Goal: Task Accomplishment & Management: Manage account settings

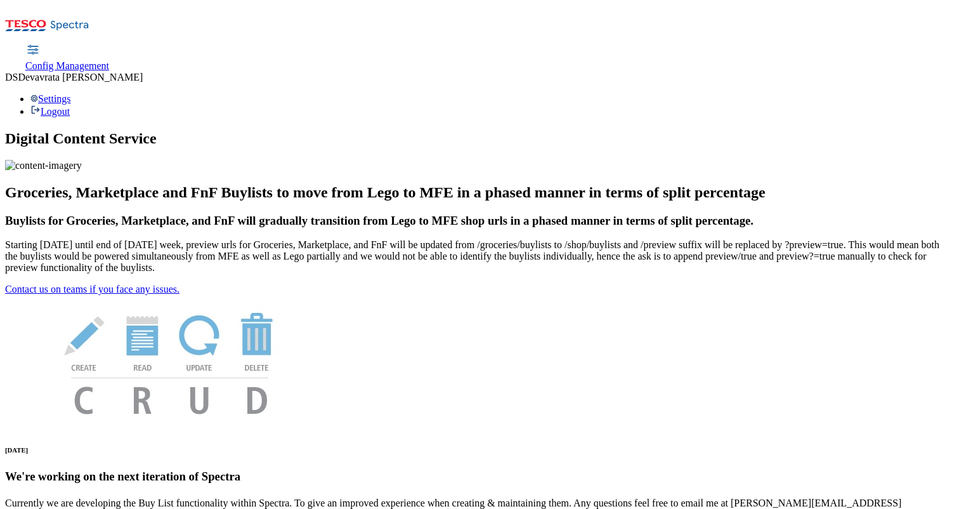
click at [109, 45] on link "Config Management" at bounding box center [67, 58] width 84 height 27
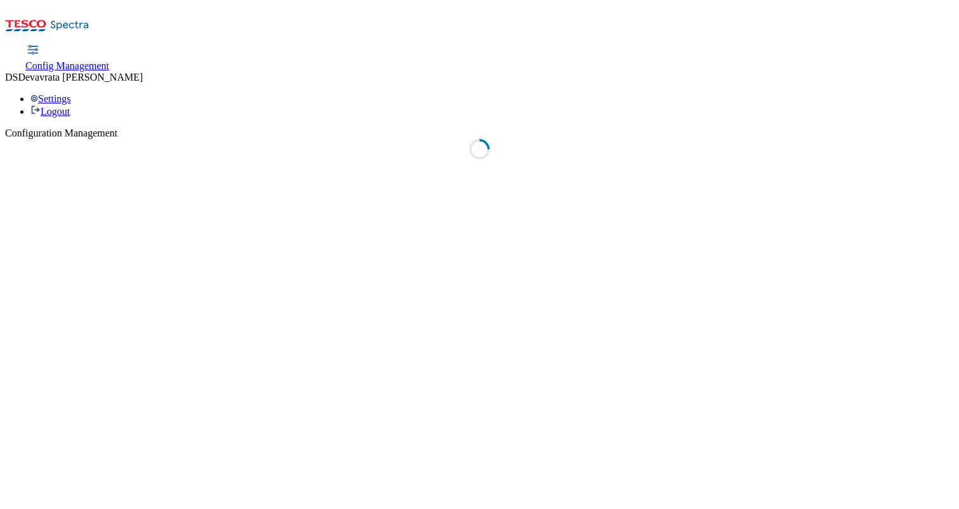
select select "uk"
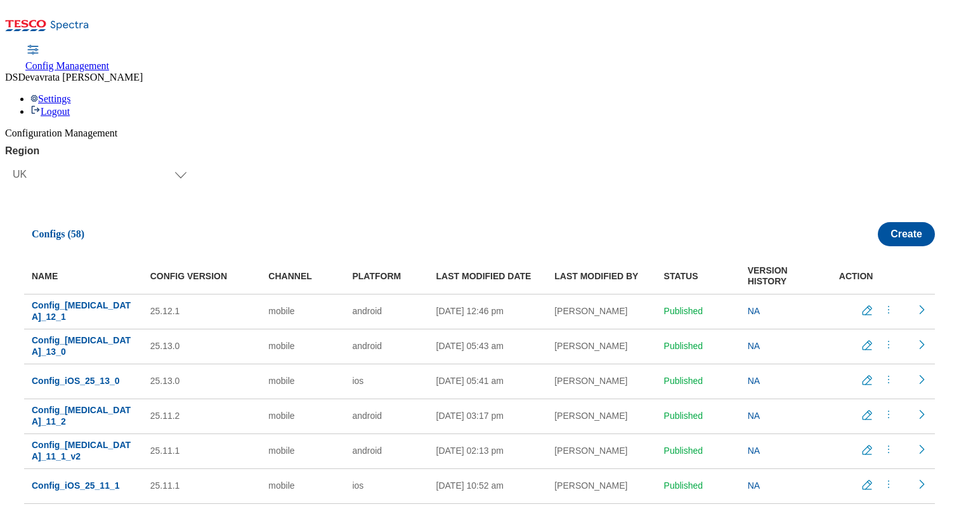
click at [882, 338] on icon "menus" at bounding box center [888, 344] width 13 height 13
click at [793, 329] on td "NA" at bounding box center [782, 346] width 84 height 35
click at [864, 339] on icon "Edit config" at bounding box center [867, 345] width 13 height 13
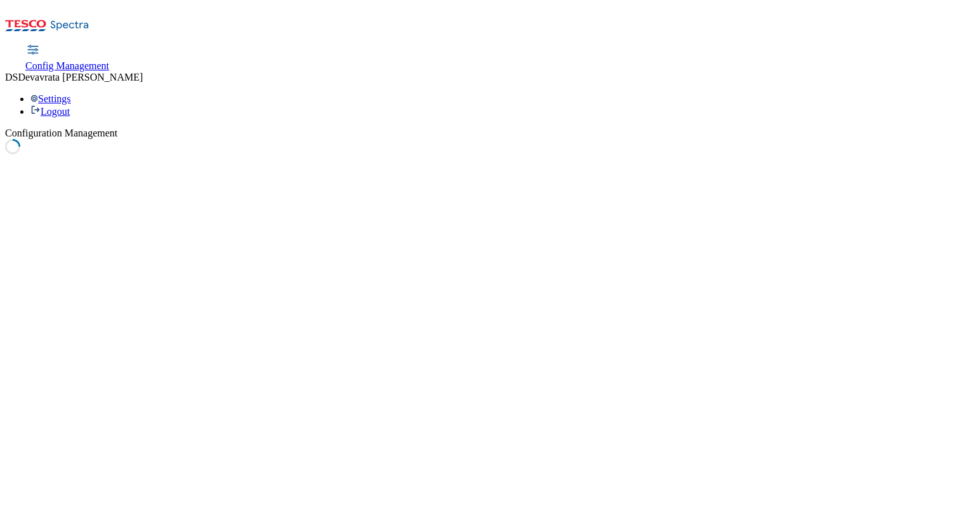
select select "mobile"
select select "android"
select select "boolean"
select select "true"
select select "boolean"
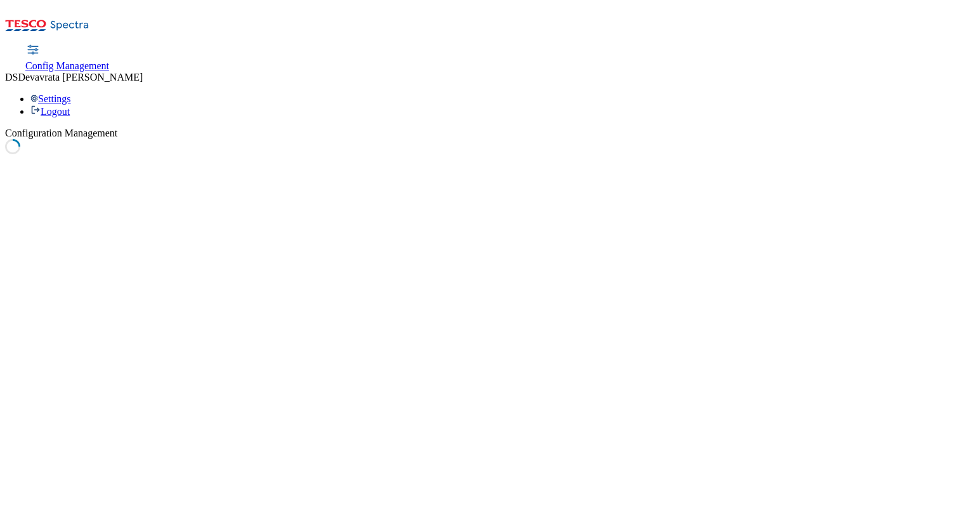
select select "true"
select select "boolean"
select select "true"
select select "boolean"
select select "false"
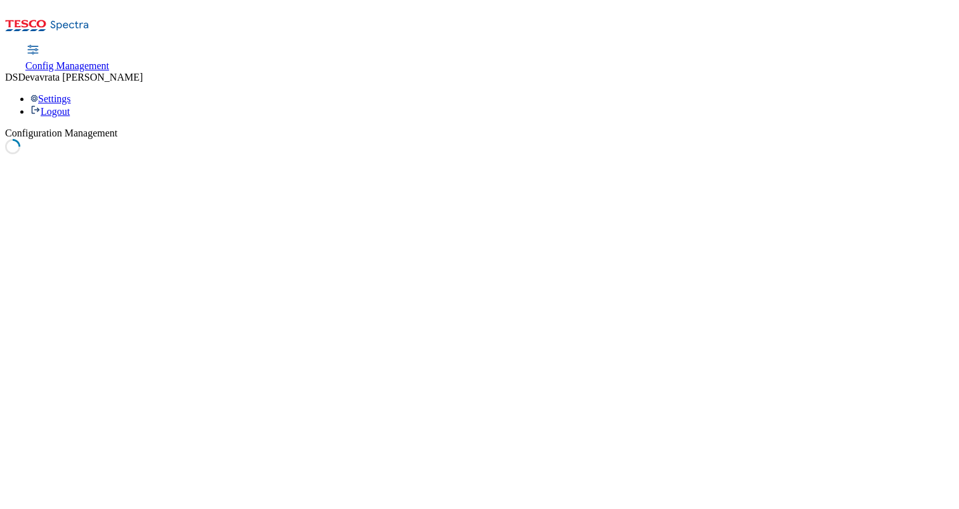
select select "boolean"
select select "true"
select select "boolean"
select select "true"
select select "boolean"
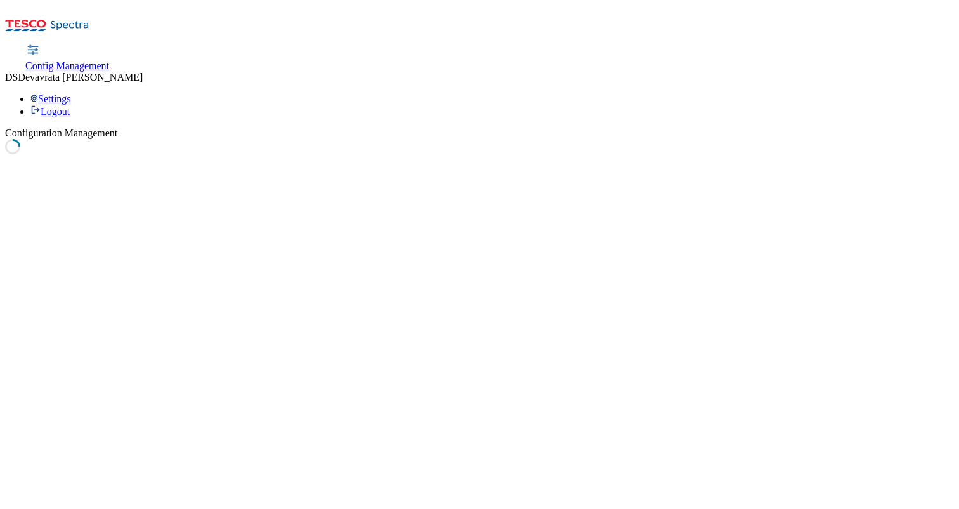
select select "true"
select select "boolean"
select select "true"
select select "boolean"
select select "true"
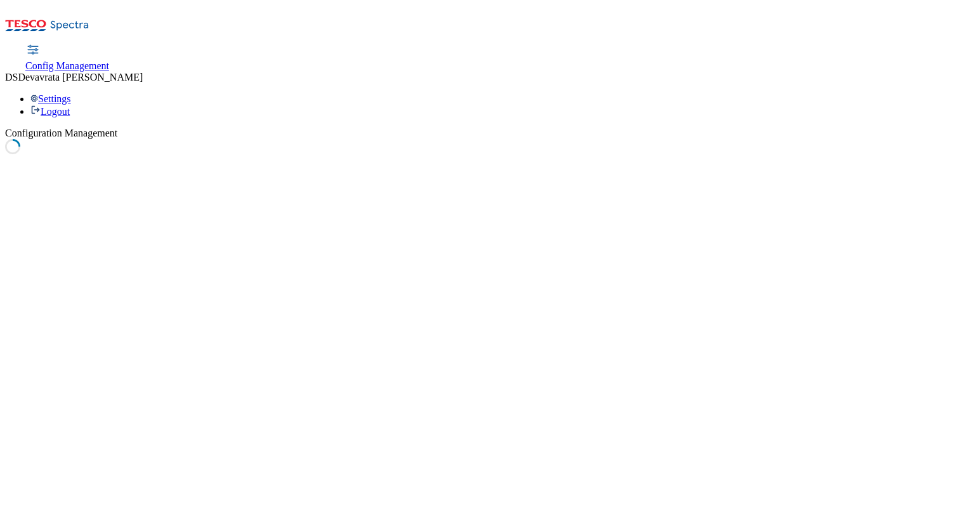
select select "boolean"
select select "true"
select select "boolean"
select select "true"
select select "boolean"
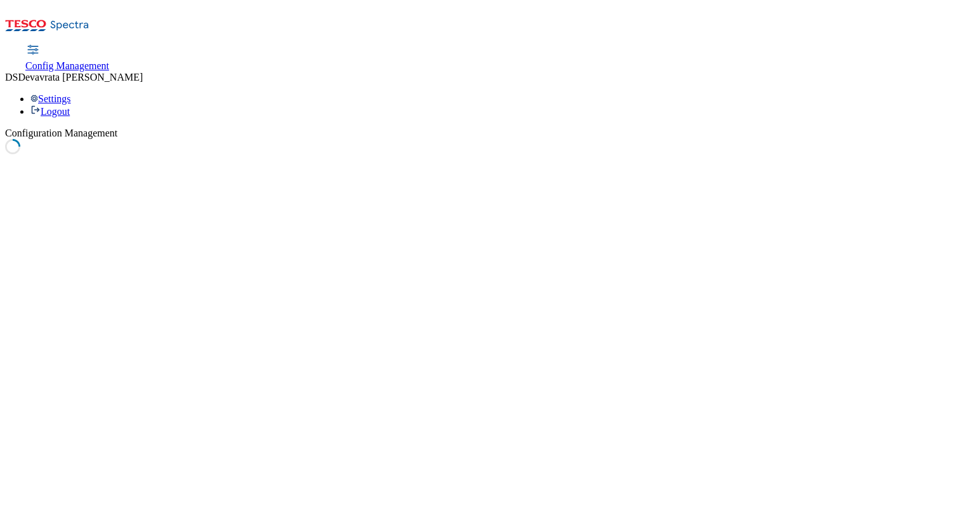
select select "true"
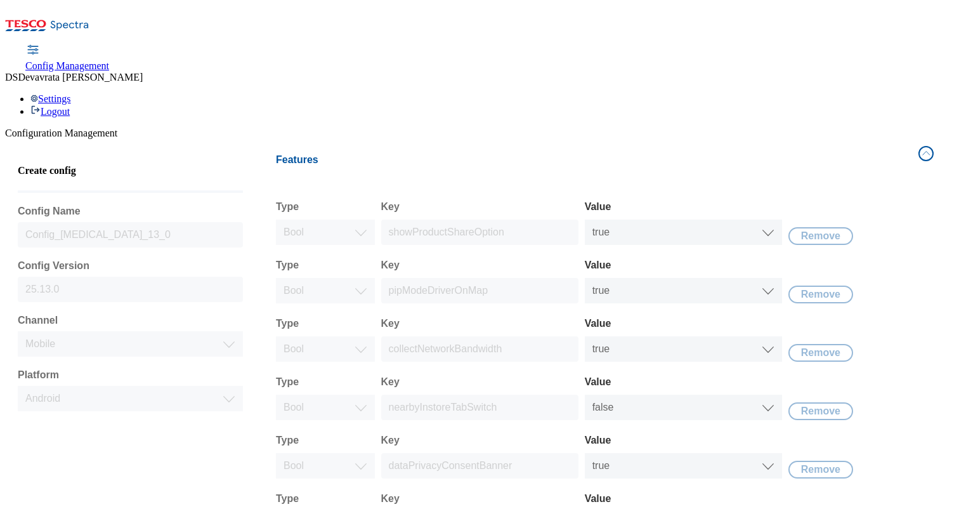
scroll to position [541, 0]
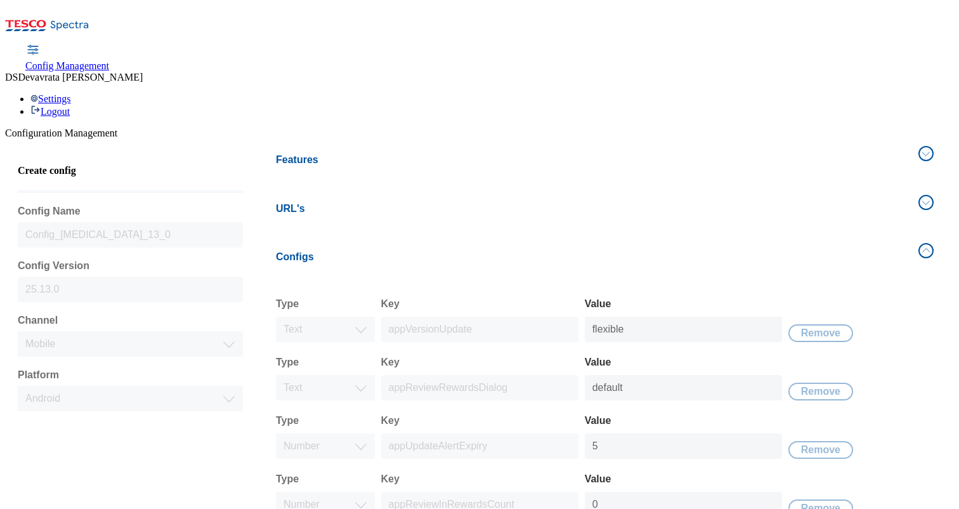
scroll to position [483, 0]
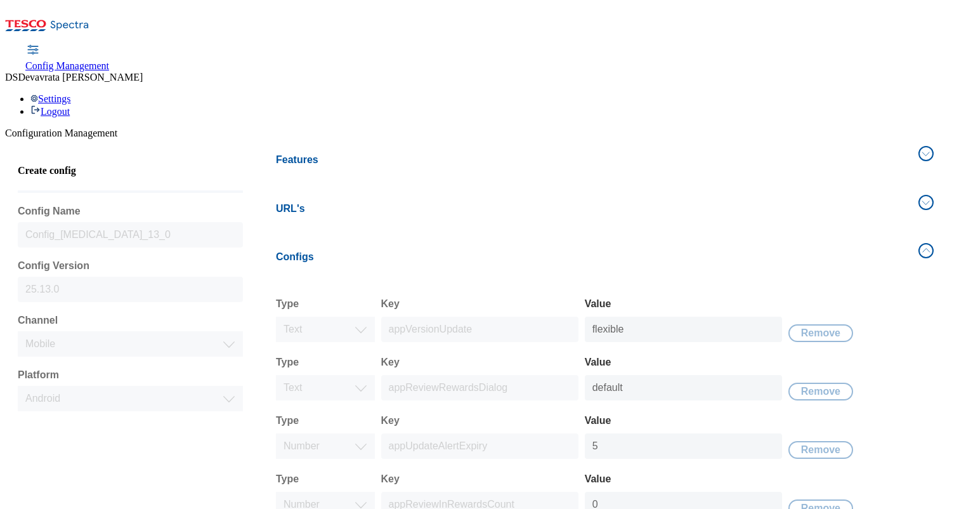
scroll to position [0, 0]
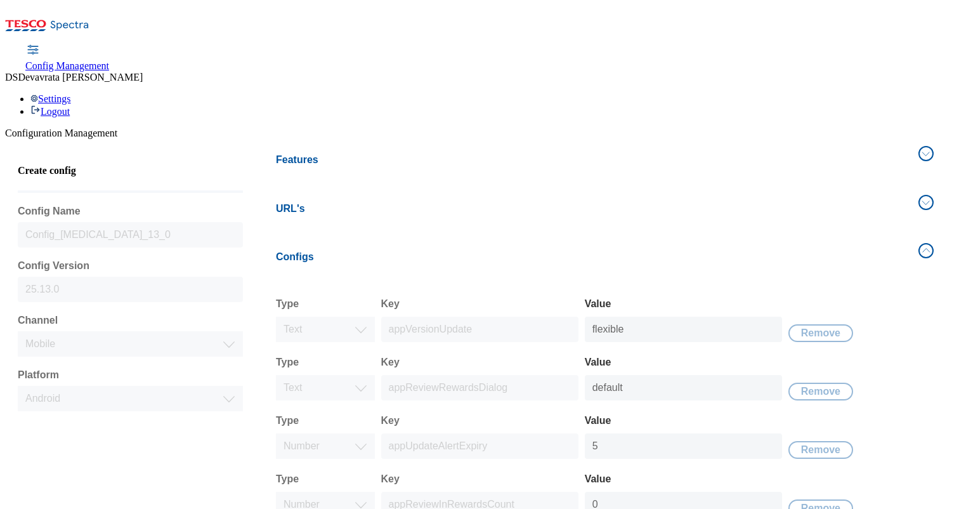
scroll to position [0, 75]
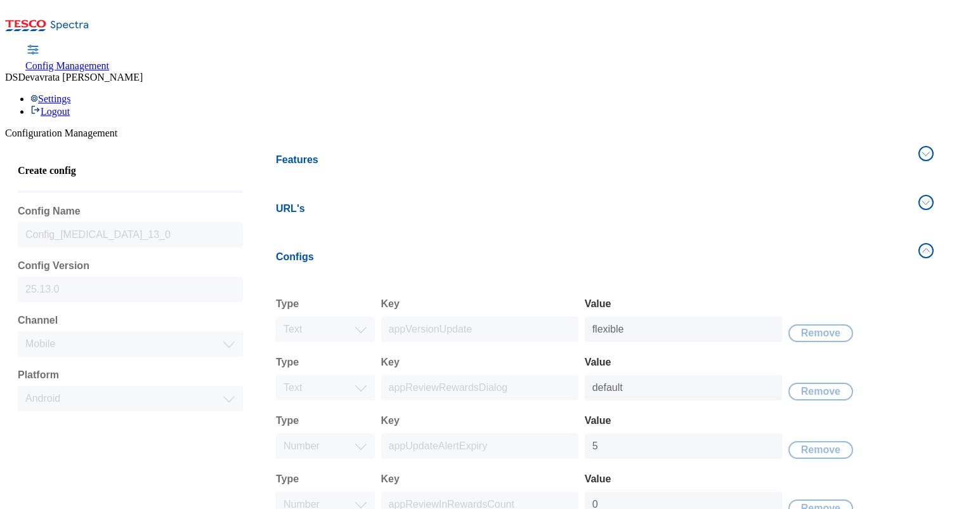
type input "{"xmas-empty-slots-msg":[{"date":"[DATE]","messageKey":"message_key_1","fulfilm…"
select select "mobile"
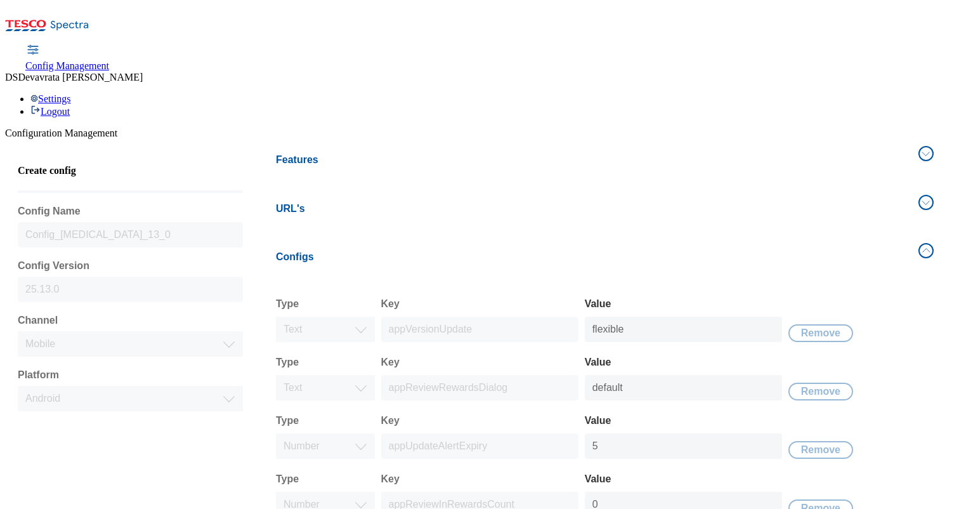
select select "android"
select select "string"
select select "double"
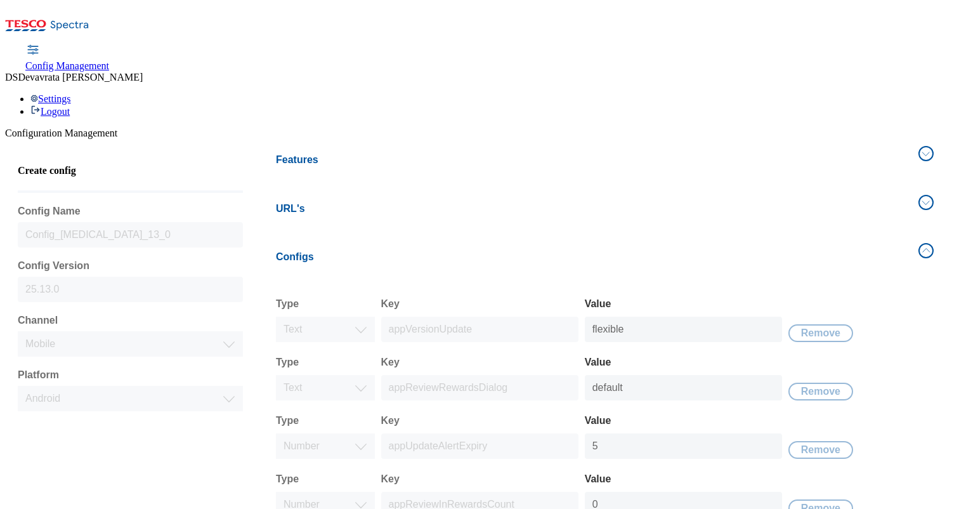
select select "double"
select select "string"
select select "double"
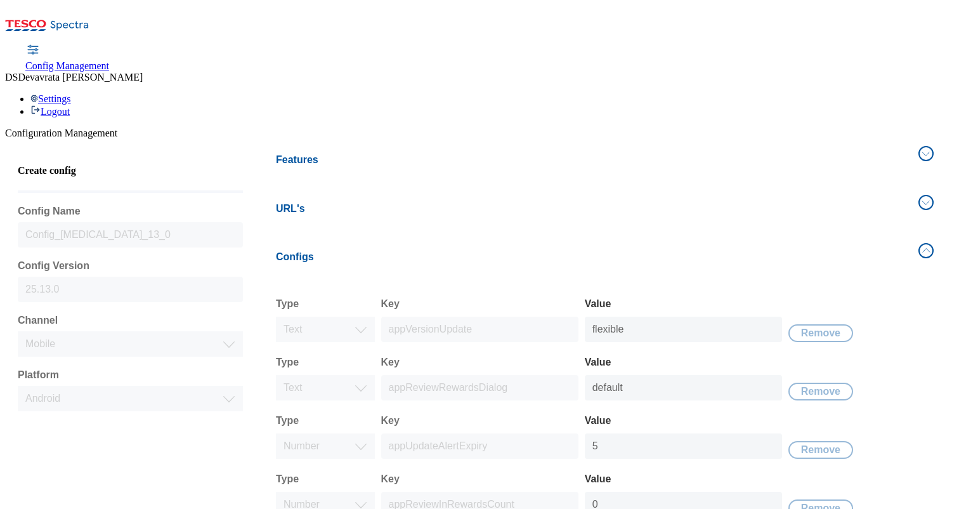
select select "string"
select select "uk"
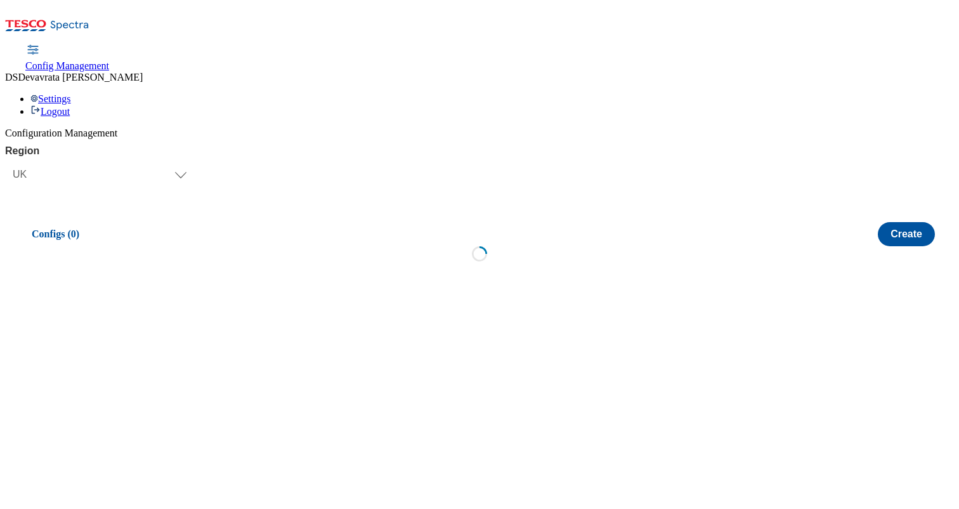
scroll to position [0, 0]
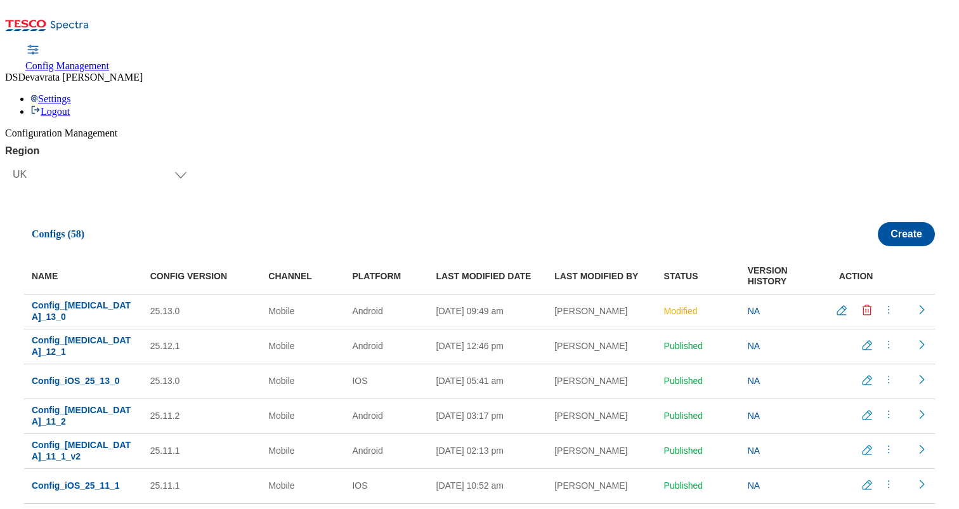
click at [884, 303] on icon "menus" at bounding box center [888, 309] width 13 height 13
click at [878, 336] on span "Publish" at bounding box center [884, 341] width 28 height 10
click at [863, 375] on icon "Edit config" at bounding box center [867, 379] width 9 height 9
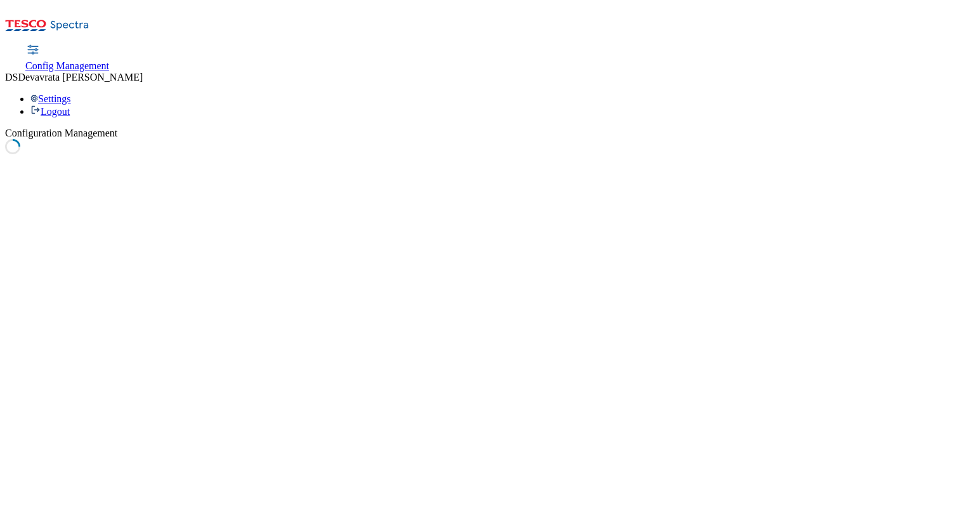
select select "mobile"
select select "ios"
select select "boolean"
select select "true"
select select "boolean"
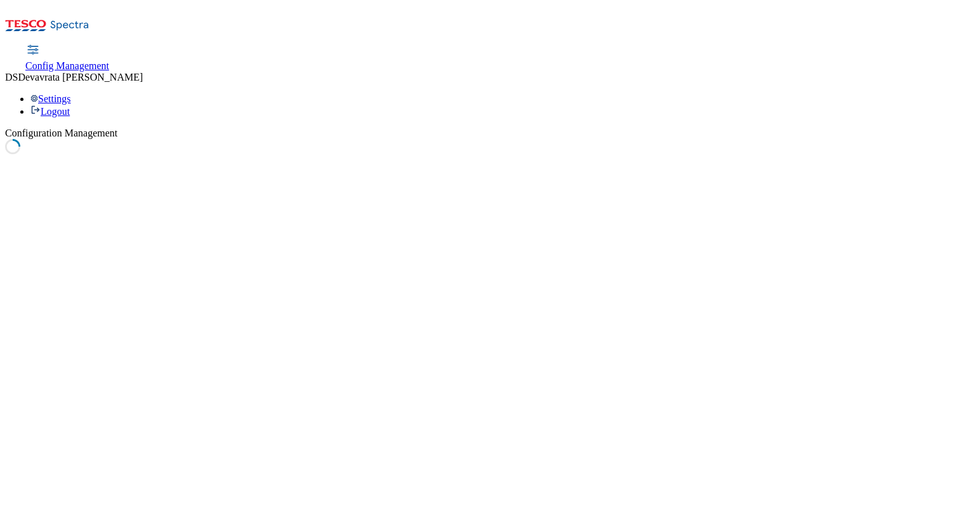
select select "false"
select select "boolean"
select select "true"
select select "boolean"
select select "true"
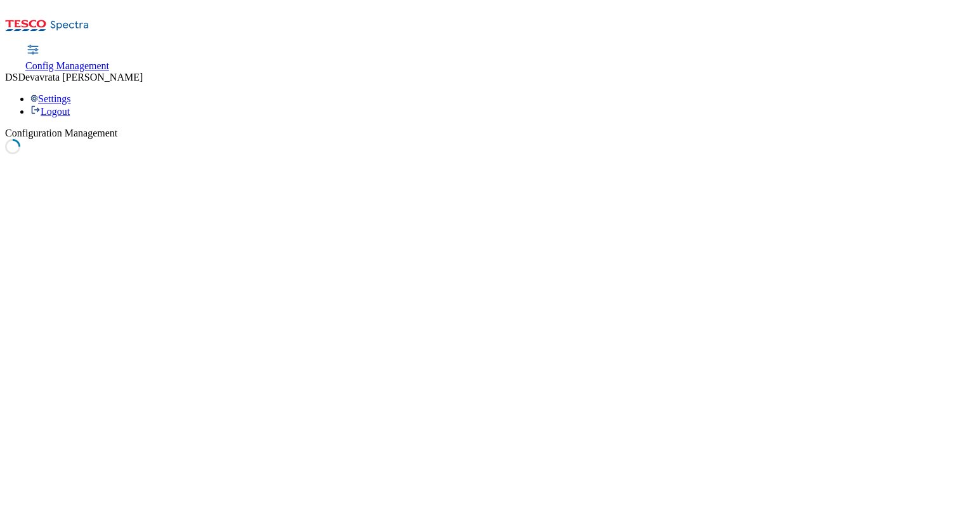
select select "boolean"
select select "true"
select select "boolean"
select select "true"
select select "boolean"
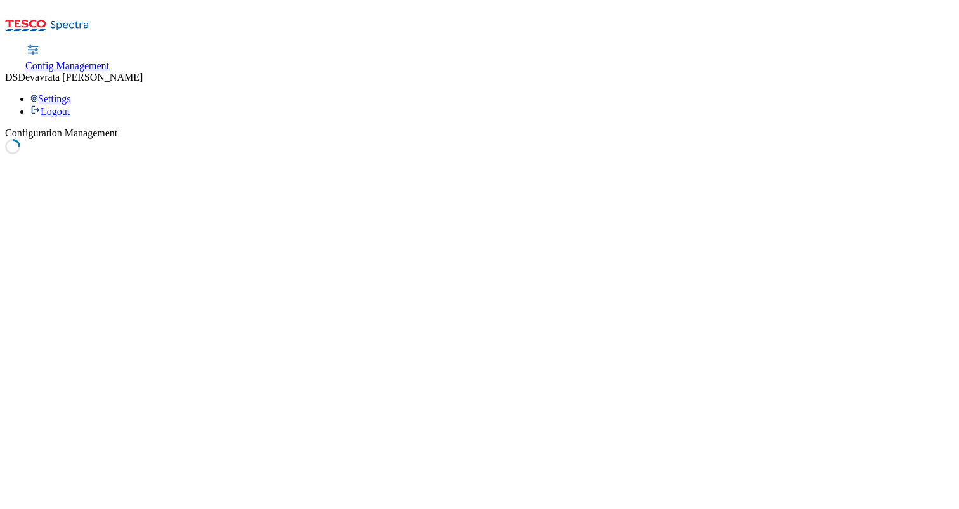
select select "true"
select select "boolean"
select select "true"
select select "boolean"
select select "true"
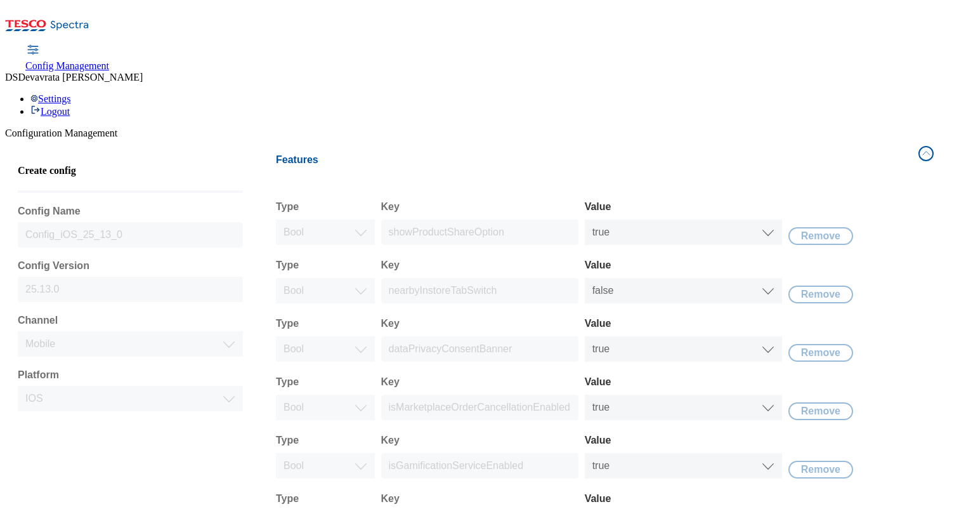
scroll to position [366, 0]
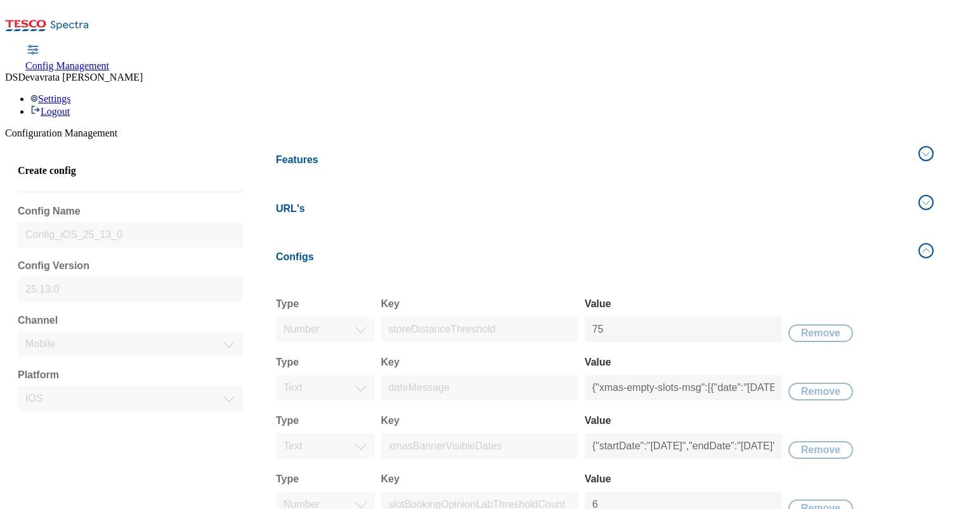
scroll to position [67, 0]
click at [699, 375] on input "{"xmas-empty-slots-msg":[{"date":"[DATE]","messageKey":"message_key_1","fulfilm…" at bounding box center [683, 387] width 197 height 25
click at [718, 375] on input "{"xmas-empty-slots-msg":[{"date":"[DATE]","messageKey":"message_key_1","fulfilm…" at bounding box center [683, 387] width 197 height 25
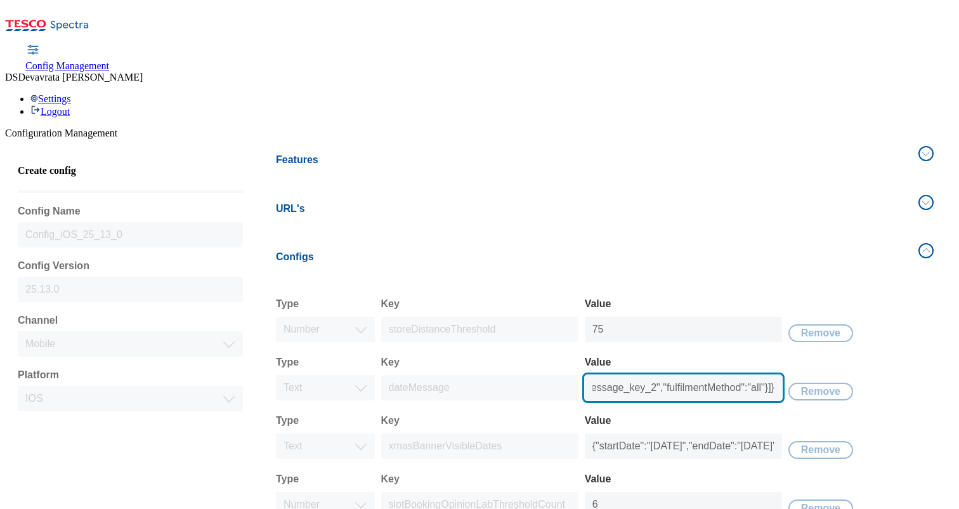
click at [710, 375] on input "{"xmas-empty-slots-msg":[{"date":"[DATE]","messageKey":"message_key_1","fulfilm…" at bounding box center [683, 387] width 197 height 25
type input "{"xmas-empty-slots-msg":[{"date":"[DATE]","messageKey":"message_key_1","fulfilm…"
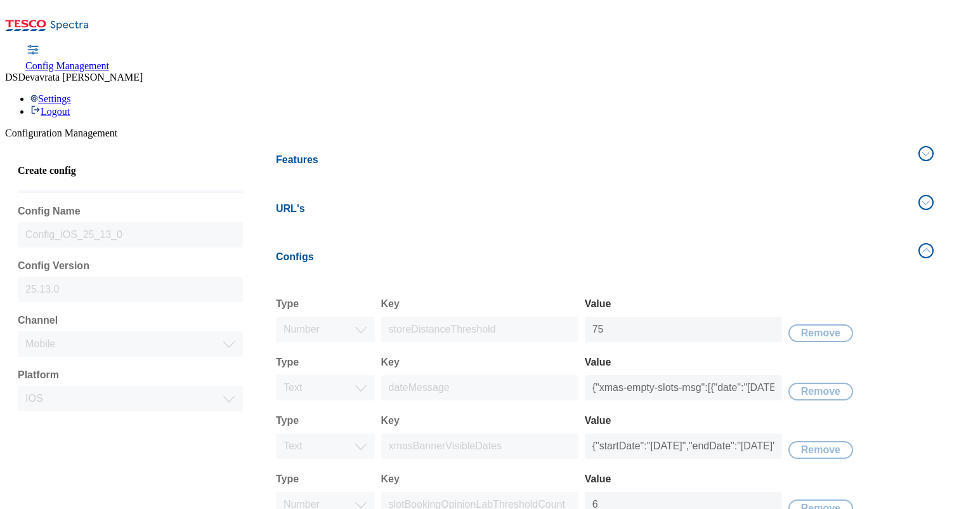
select select "mobile"
select select "ios"
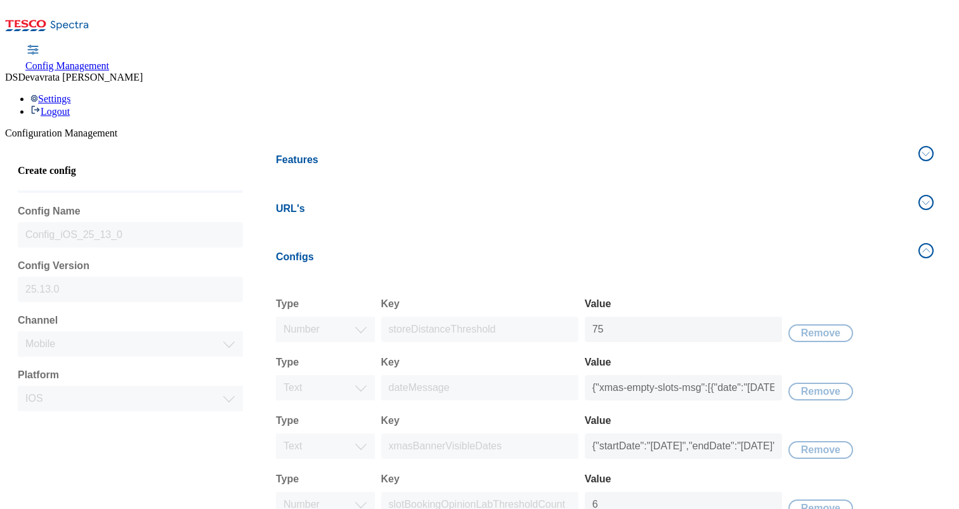
select select "double"
select select "string"
select select "double"
select select "string"
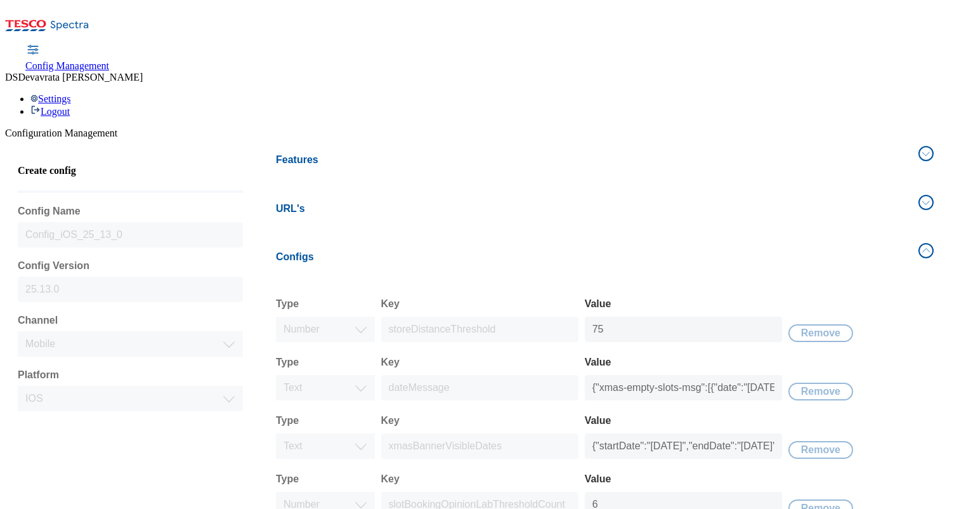
select select "string"
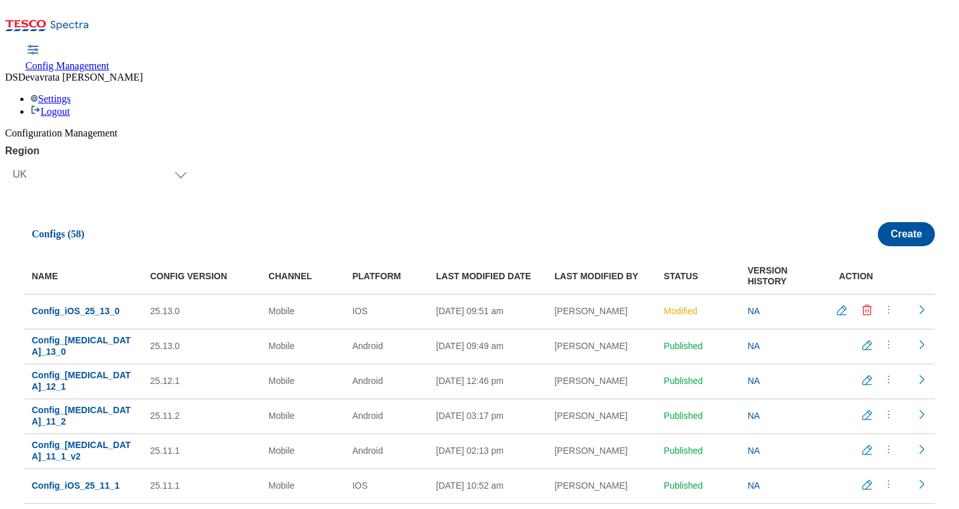
click at [882, 303] on icon "menus" at bounding box center [888, 309] width 13 height 13
click at [878, 336] on span "Publish" at bounding box center [884, 341] width 28 height 10
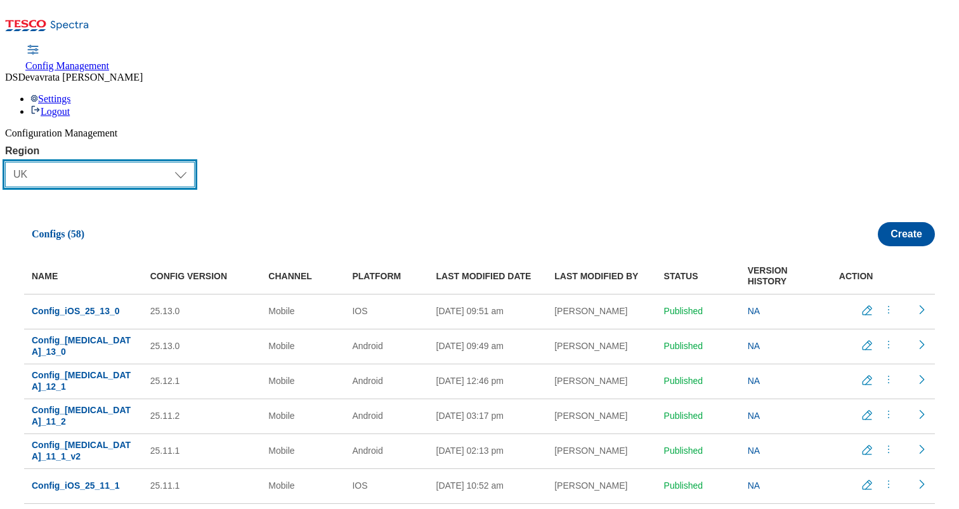
click at [174, 162] on select "Select Region [GEOGRAPHIC_DATA] CZ IE [PERSON_NAME]" at bounding box center [100, 174] width 190 height 25
select select "ie"
click at [11, 162] on select "Select Region [GEOGRAPHIC_DATA] CZ IE [PERSON_NAME]" at bounding box center [100, 174] width 190 height 25
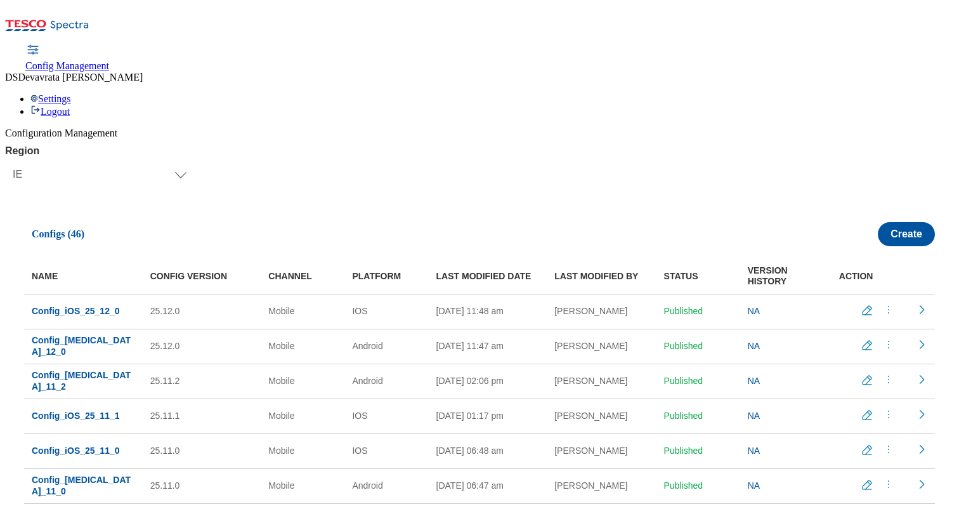
click at [864, 304] on icon "Edit config" at bounding box center [867, 310] width 13 height 13
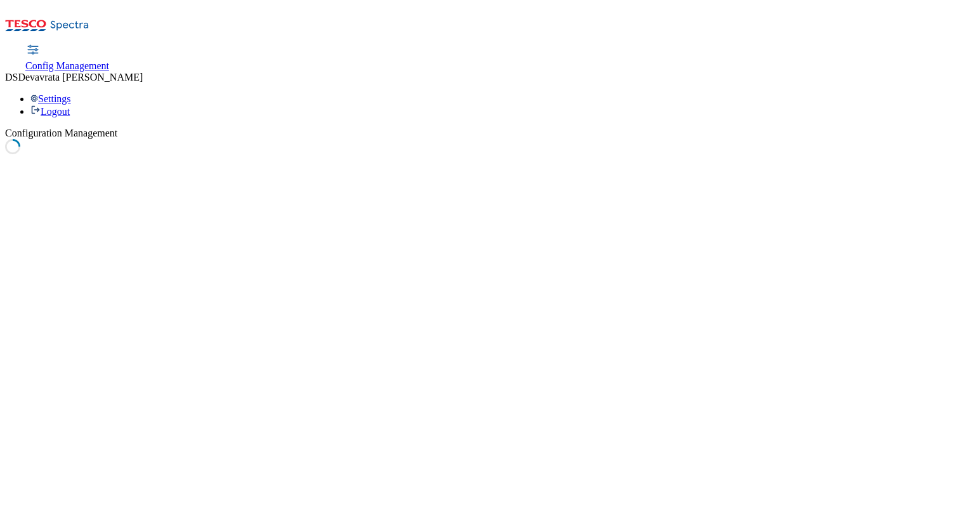
select select "mobile"
select select "ios"
select select "boolean"
select select "false"
select select "boolean"
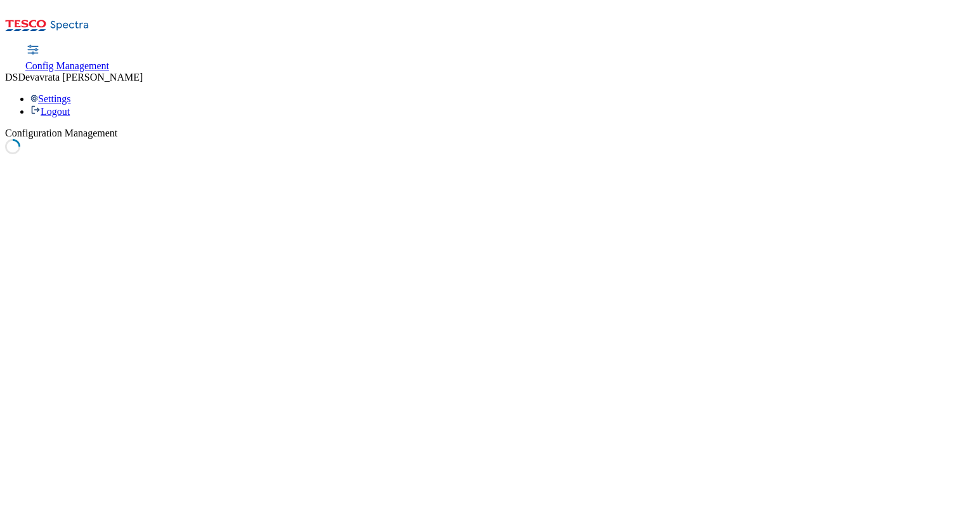
select select "true"
select select "boolean"
select select "true"
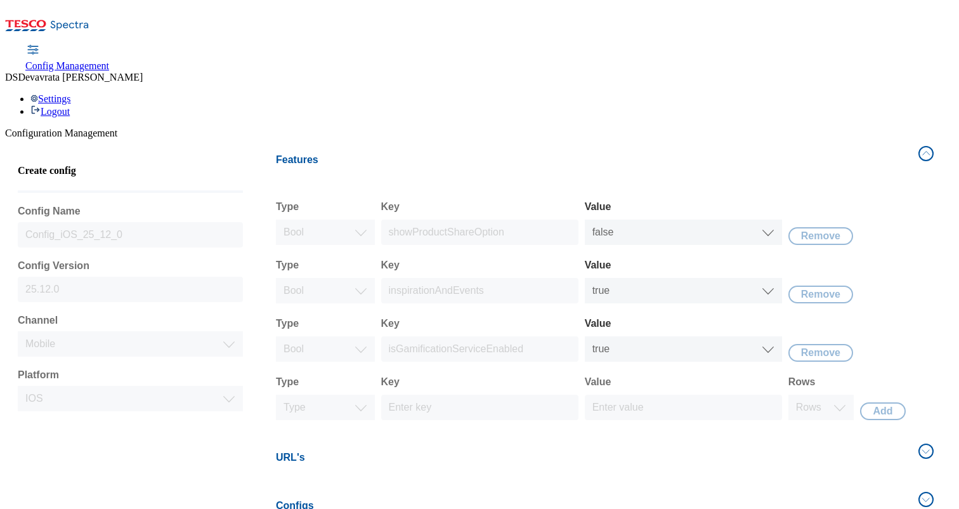
click at [917, 485] on button "Configs" at bounding box center [604, 506] width 673 height 42
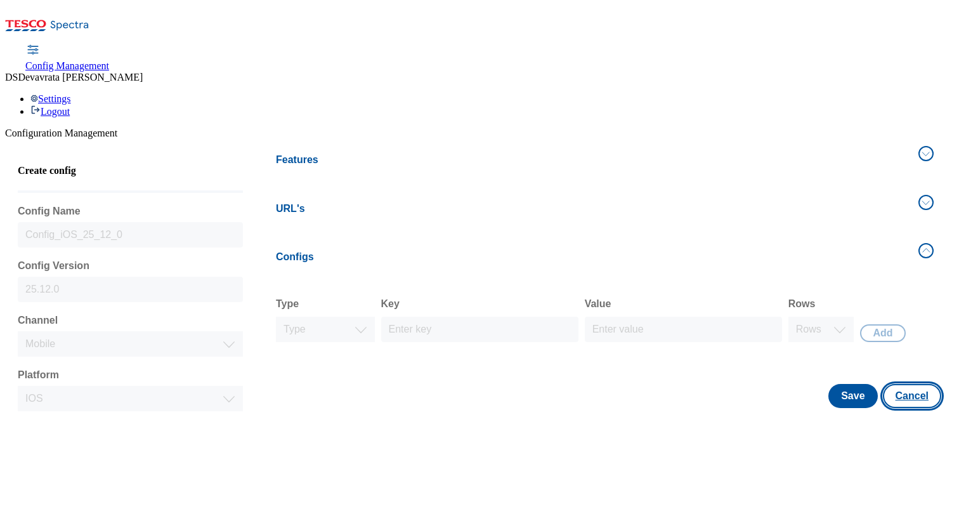
click at [906, 384] on button "Cancel" at bounding box center [912, 396] width 58 height 24
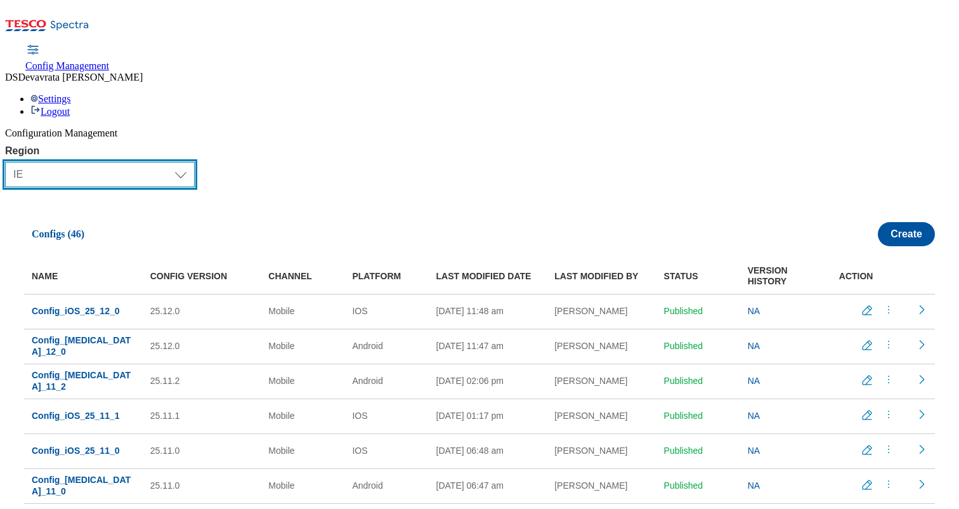
click at [155, 162] on select "Select Region [GEOGRAPHIC_DATA] CZ IE [PERSON_NAME]" at bounding box center [100, 174] width 190 height 25
select select "uk"
click at [11, 162] on select "Select Region [GEOGRAPHIC_DATA] CZ IE [PERSON_NAME]" at bounding box center [100, 174] width 190 height 25
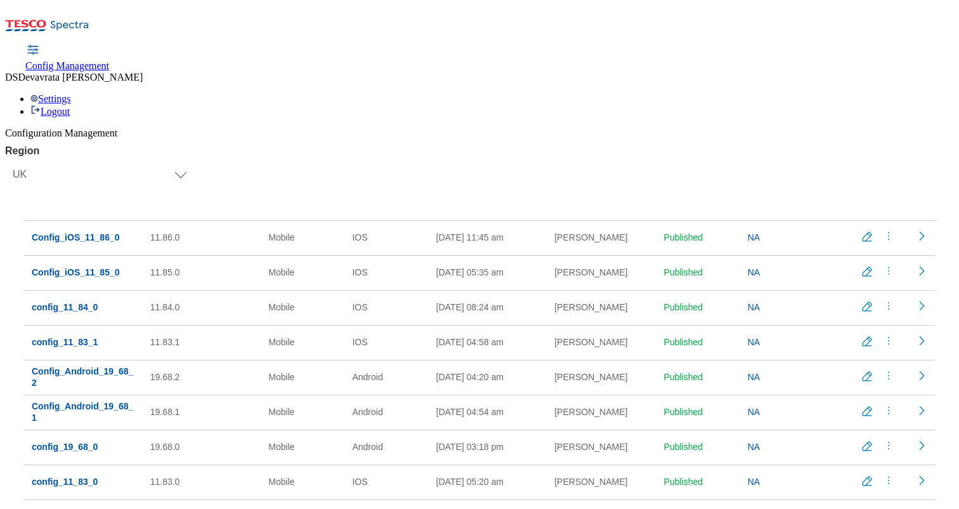
scroll to position [932, 0]
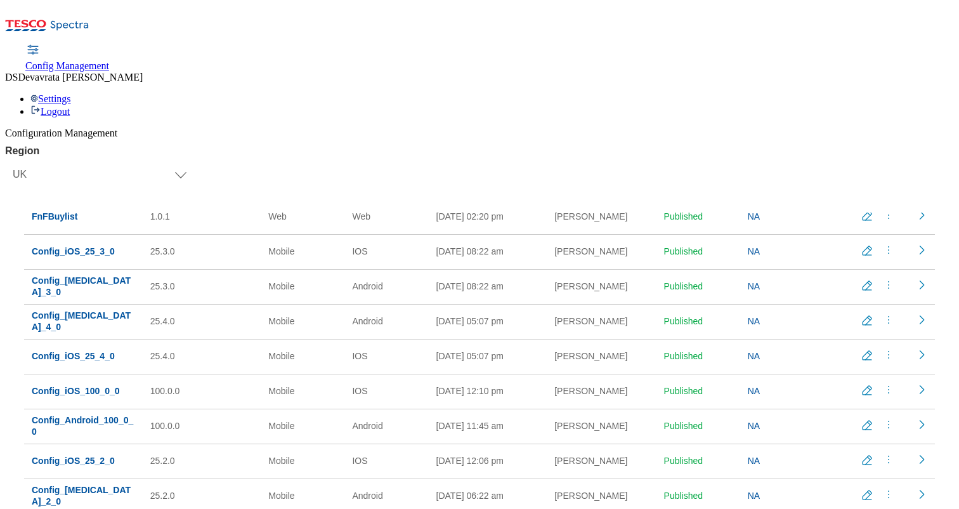
click at [861, 384] on icon "Edit config" at bounding box center [867, 390] width 13 height 13
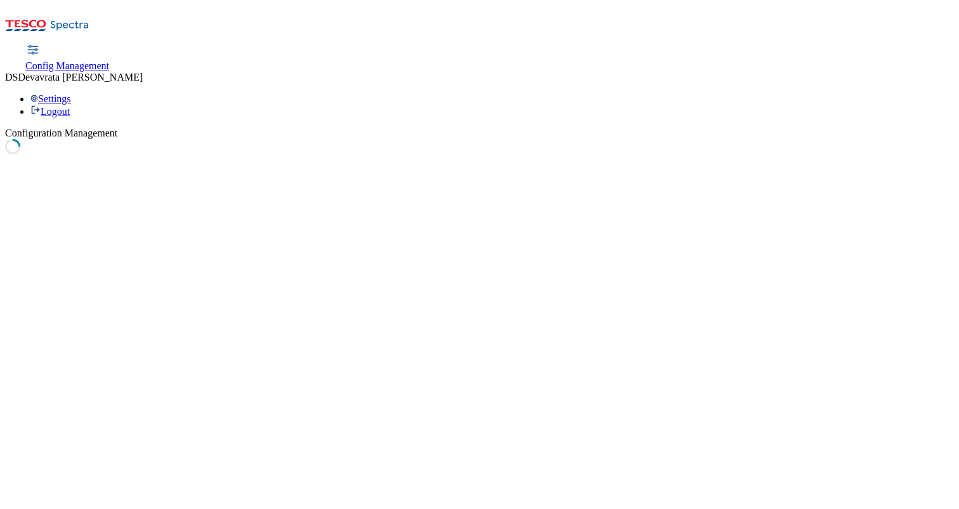
select select "mobile"
select select "ios"
select select "boolean"
select select "true"
select select "boolean"
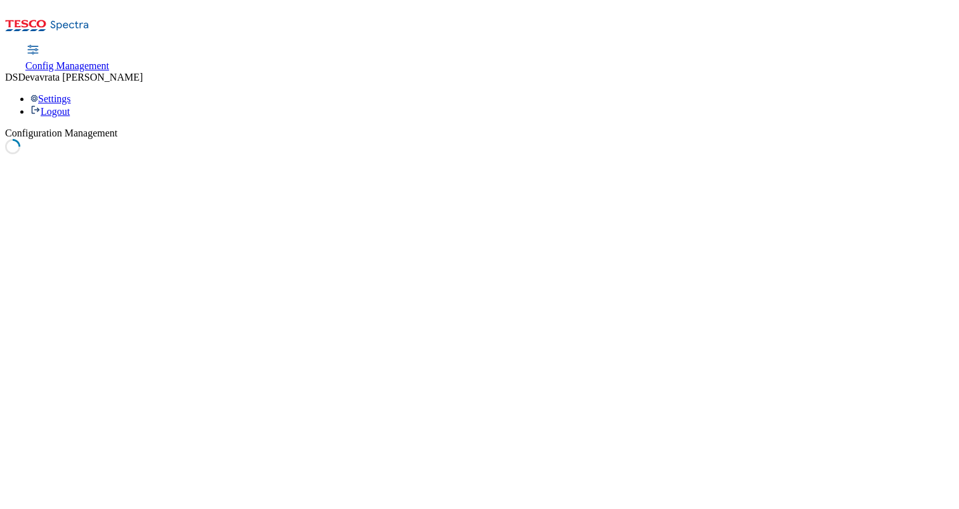
select select "false"
select select "boolean"
select select "true"
select select "boolean"
select select "true"
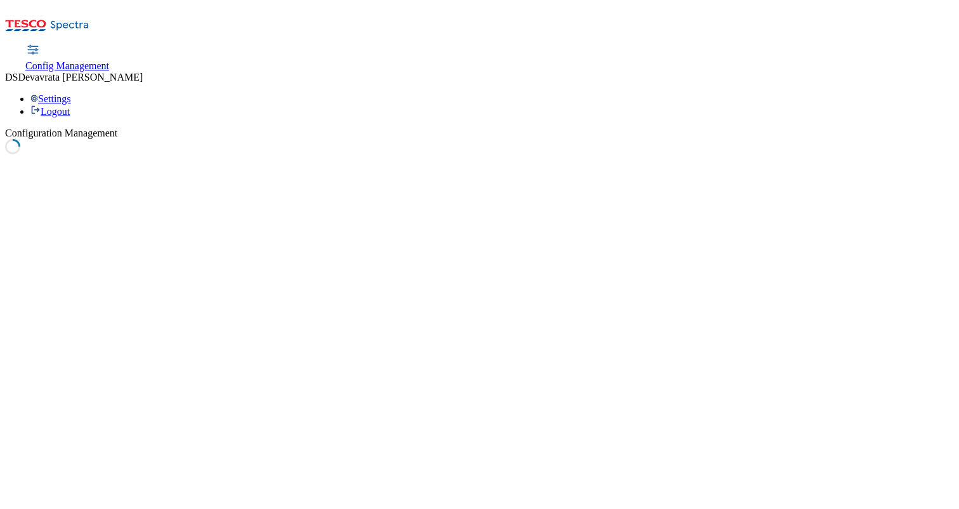
select select "boolean"
select select "true"
select select "boolean"
select select "true"
select select "boolean"
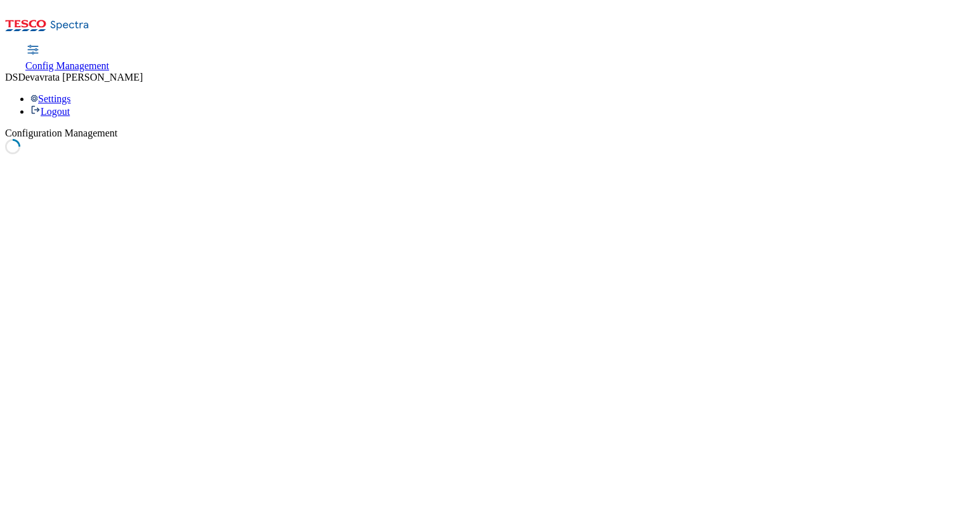
select select "true"
select select "boolean"
select select "true"
select select "boolean"
select select "true"
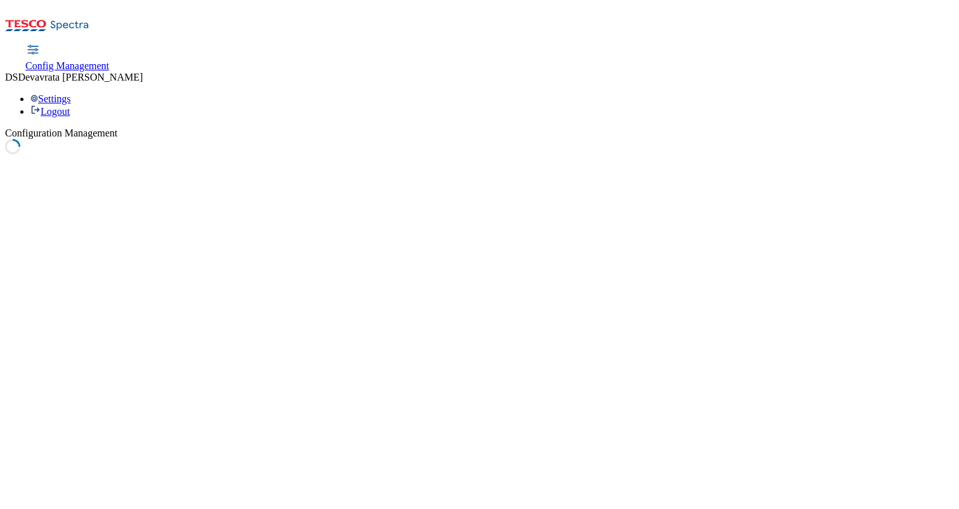
select select "double"
select select "string"
select select "double"
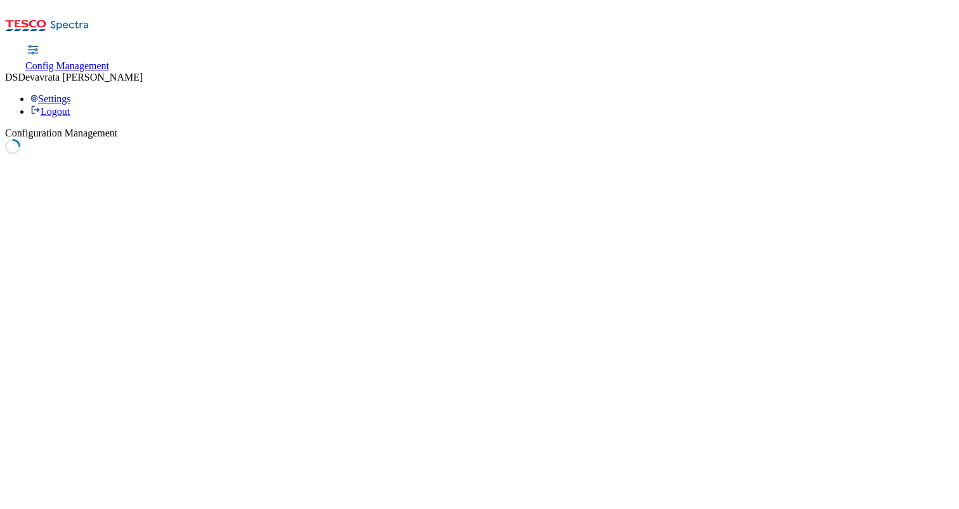
select select "string"
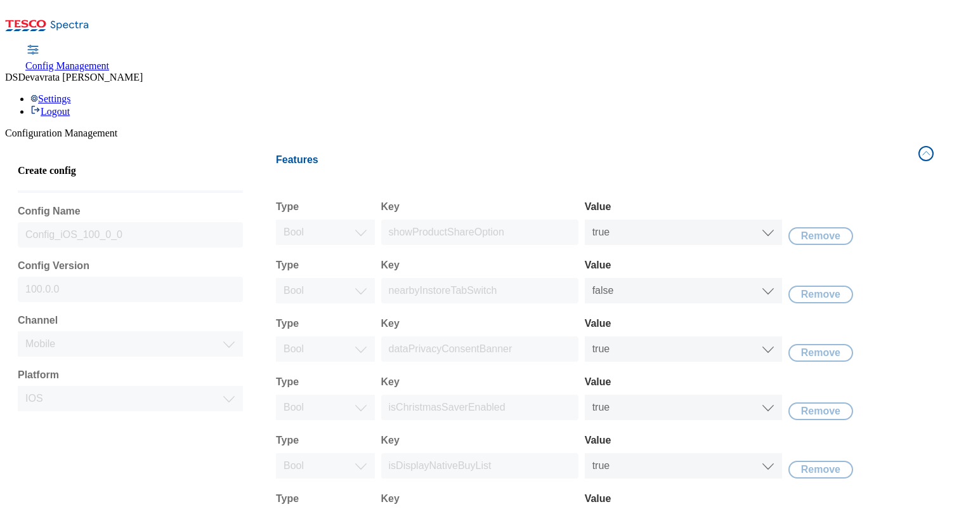
scroll to position [366, 0]
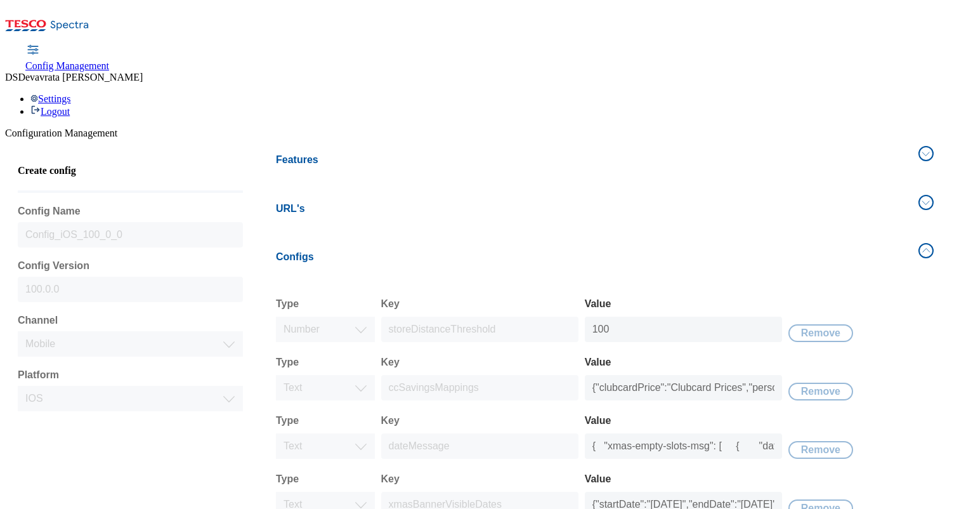
scroll to position [155, 0]
click at [688, 492] on input "{"startDate":"[DATE]","endDate":"[DATE]"}" at bounding box center [683, 504] width 197 height 25
click at [681, 492] on input "{"startDate":"[DATE]","endDate":"[DATE]"}" at bounding box center [683, 504] width 197 height 25
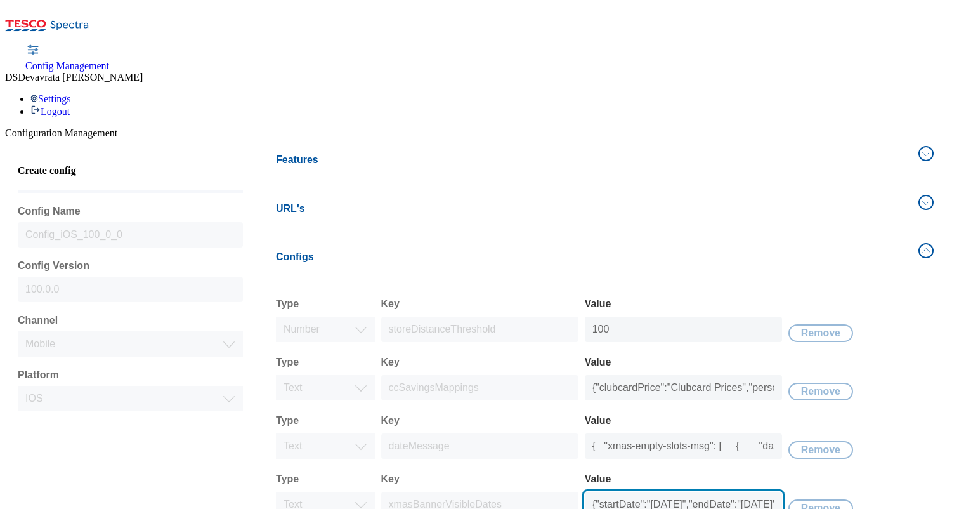
type input "{"startDate":"[DATE]","endDate":"[DATE]"}"
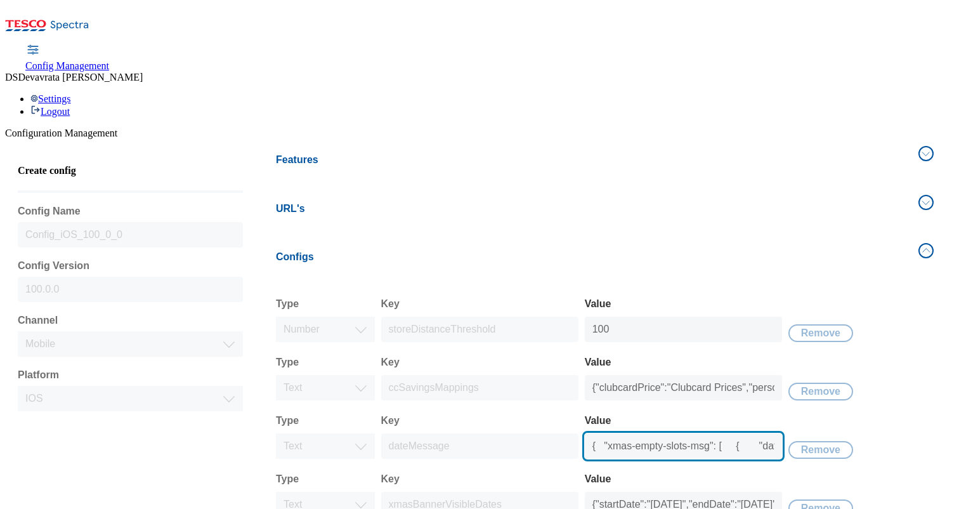
click at [686, 433] on input "{ "xmas-empty-slots-msg": [ { "date": "[DATE]", "messageKey": "message_key_1", …" at bounding box center [683, 445] width 197 height 25
select select "uk"
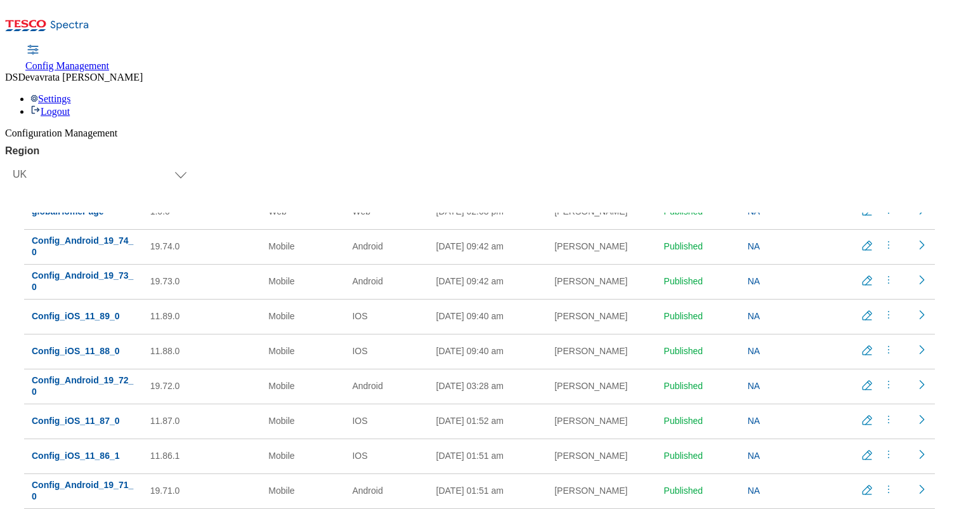
scroll to position [1355, 0]
click at [270, 145] on div "Region Select Region [GEOGRAPHIC_DATA] CZ IE [PERSON_NAME] UK Configs (58) Crea…" at bounding box center [479, 357] width 949 height 424
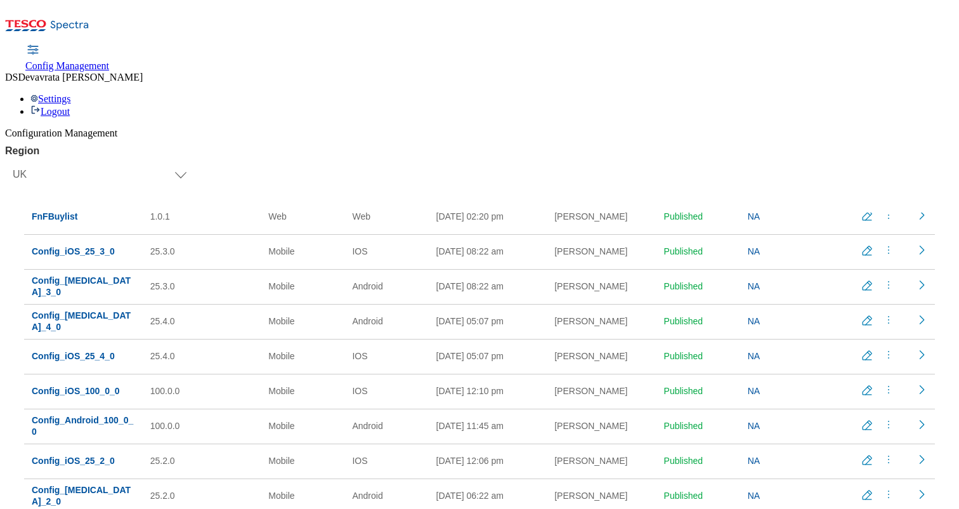
click at [861, 384] on icon "Edit config" at bounding box center [867, 390] width 13 height 13
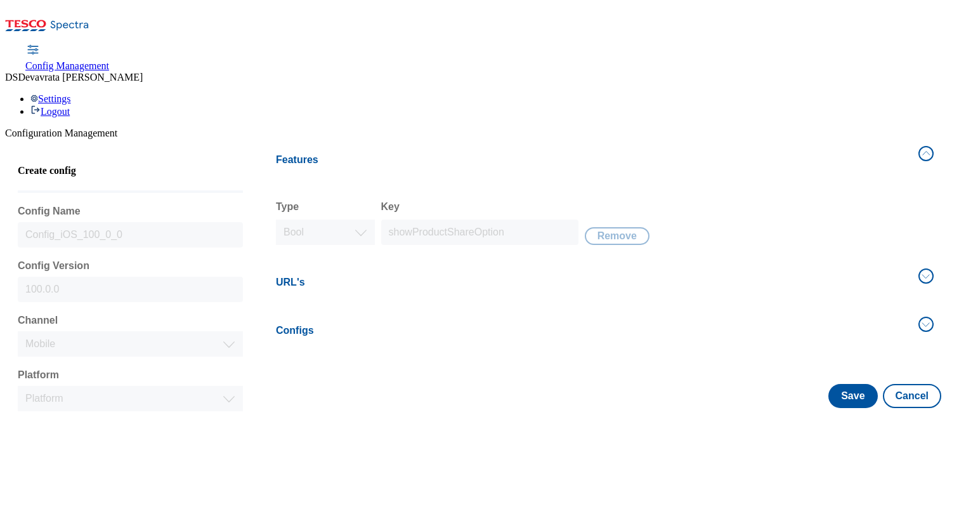
select select "mobile"
select select "ios"
select select "boolean"
select select "true"
select select "boolean"
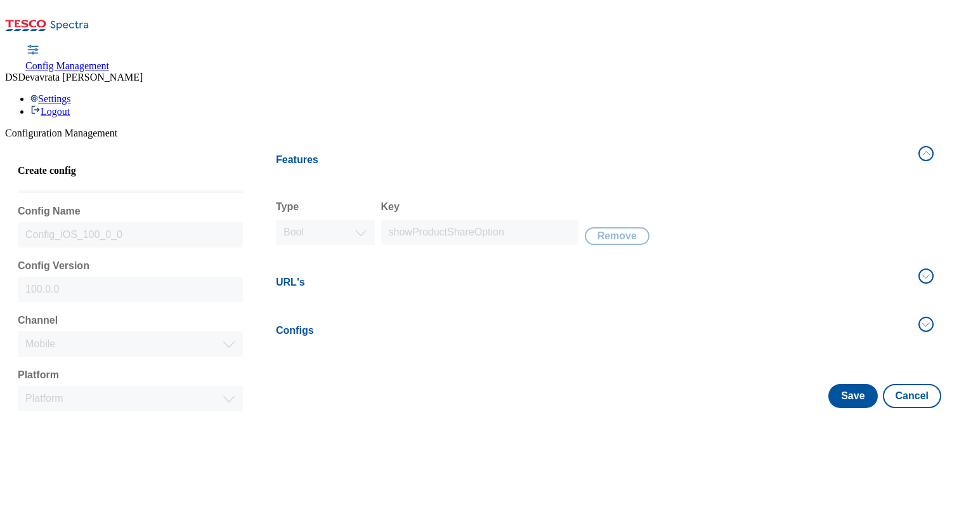
select select "false"
select select "boolean"
select select "true"
select select "boolean"
select select "true"
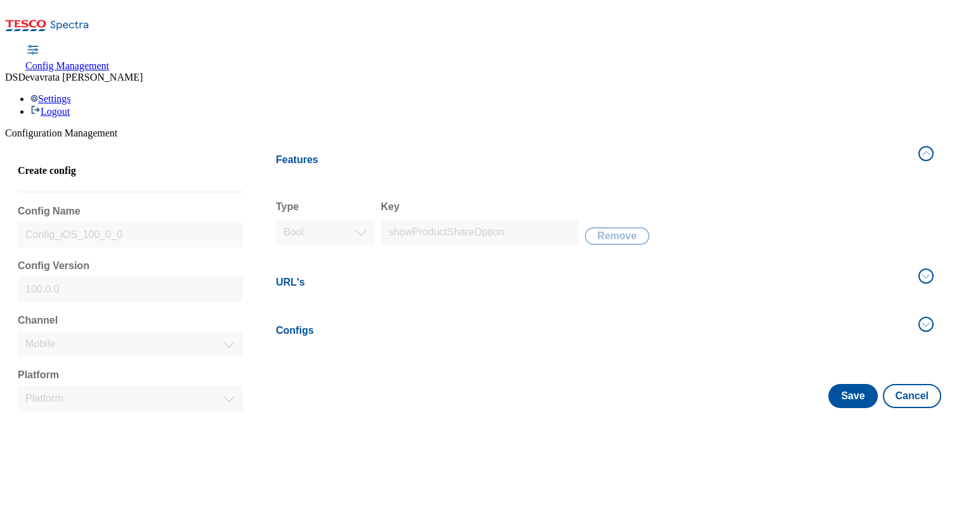
select select "boolean"
select select "true"
select select "boolean"
select select "true"
select select "boolean"
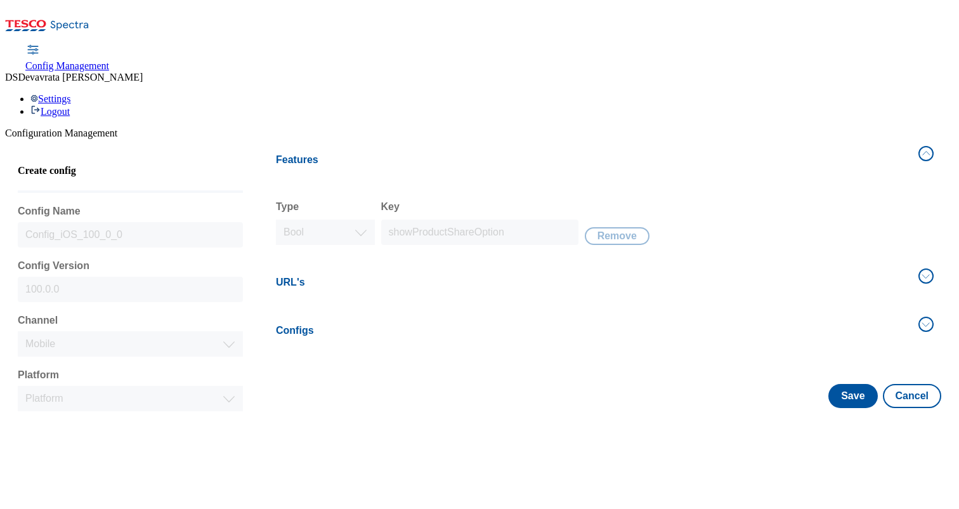
select select "true"
select select "boolean"
select select "true"
select select "boolean"
select select "true"
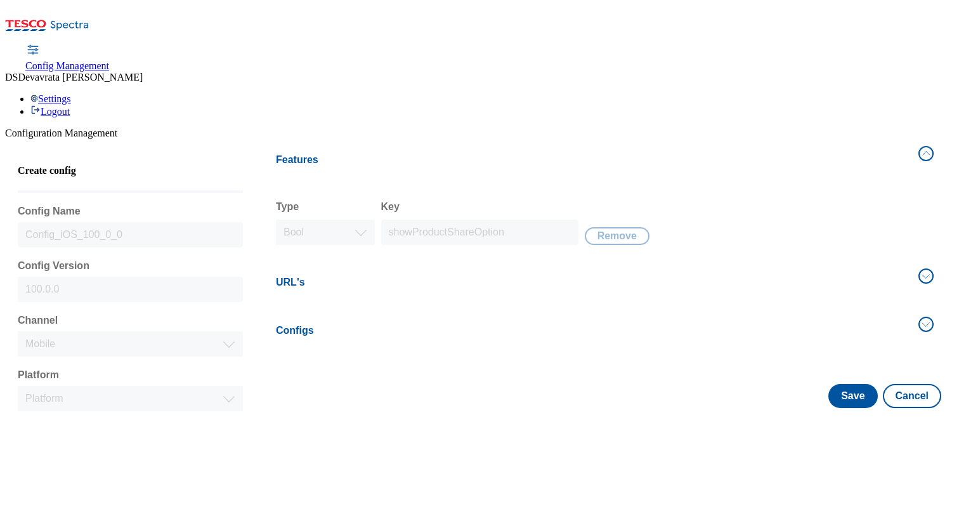
select select "double"
select select "string"
select select "double"
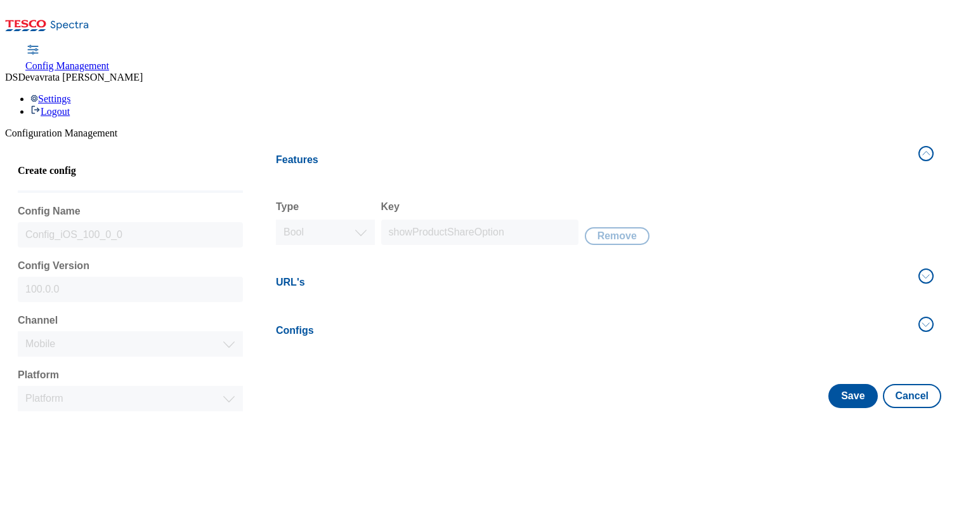
select select "string"
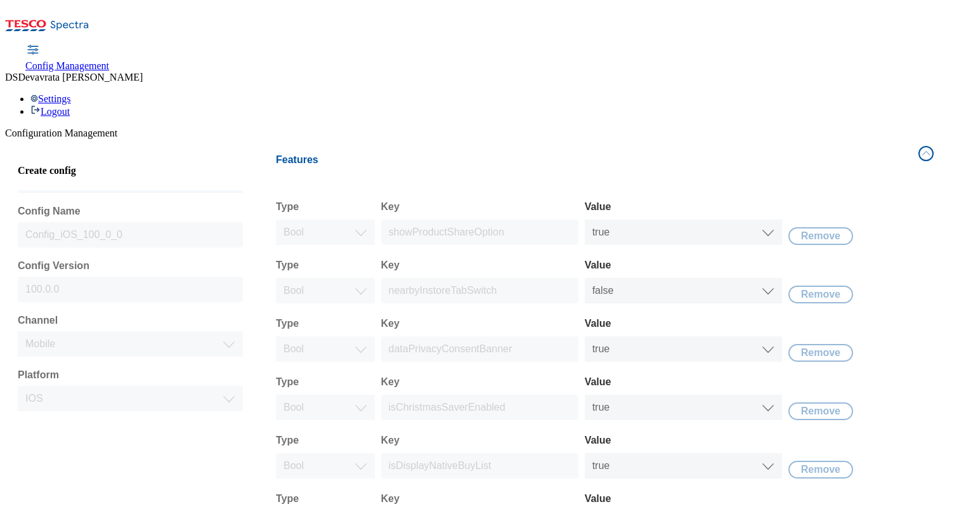
scroll to position [366, 0]
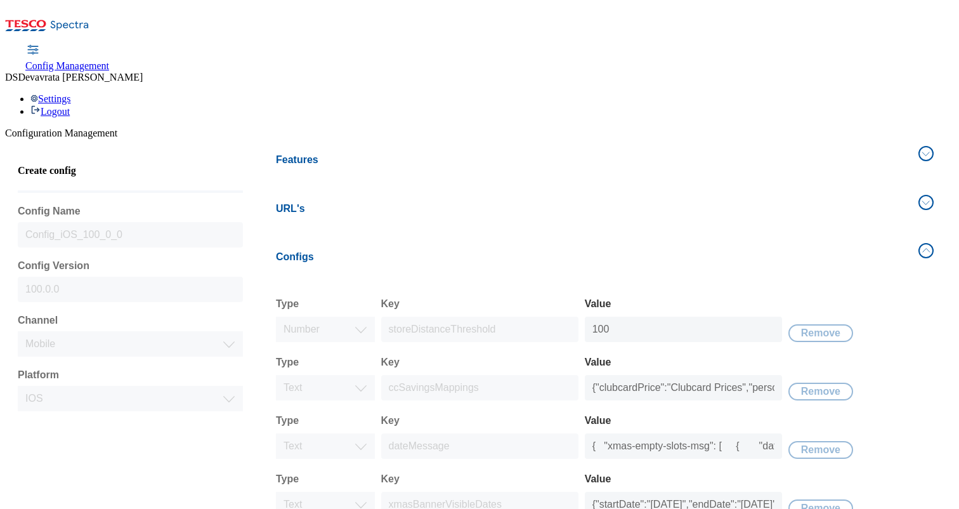
scroll to position [86, 0]
